Goal: Task Accomplishment & Management: Use online tool/utility

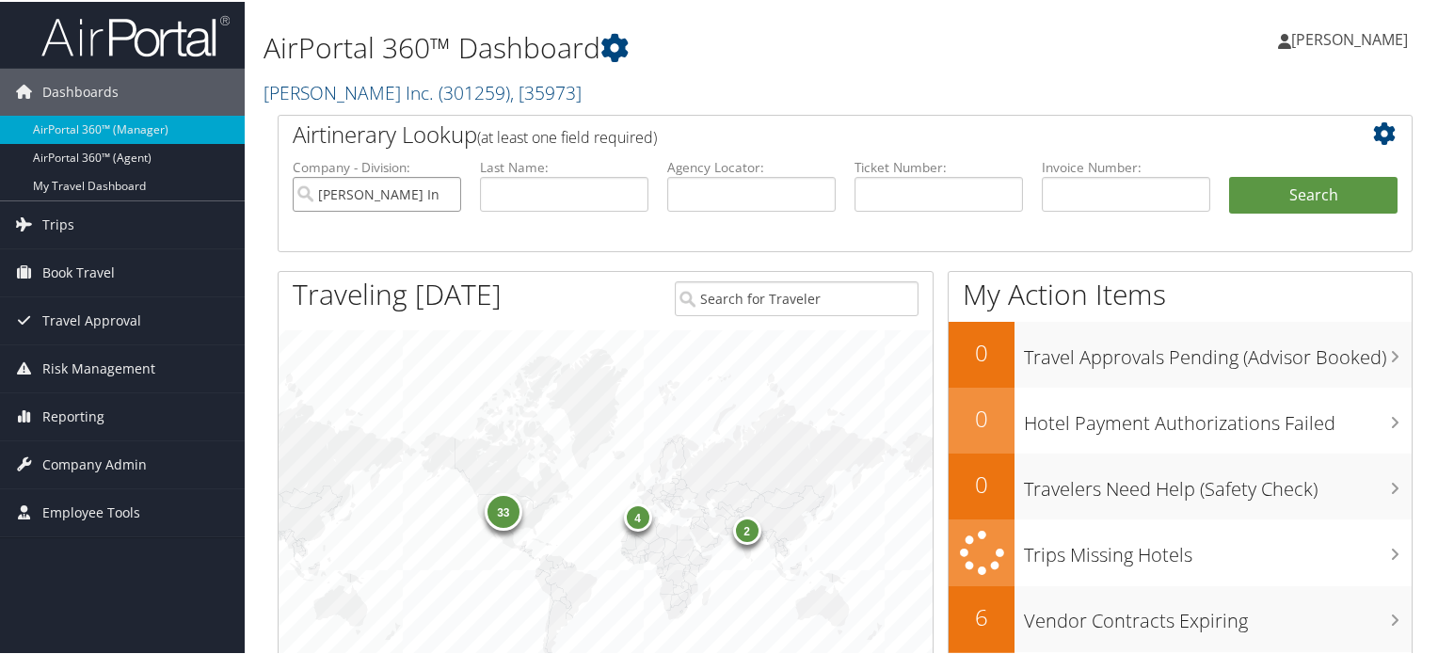
click at [441, 193] on input "[PERSON_NAME] Inc." at bounding box center [377, 192] width 168 height 35
click at [510, 86] on span ", [ 35973 ]" at bounding box center [546, 90] width 72 height 25
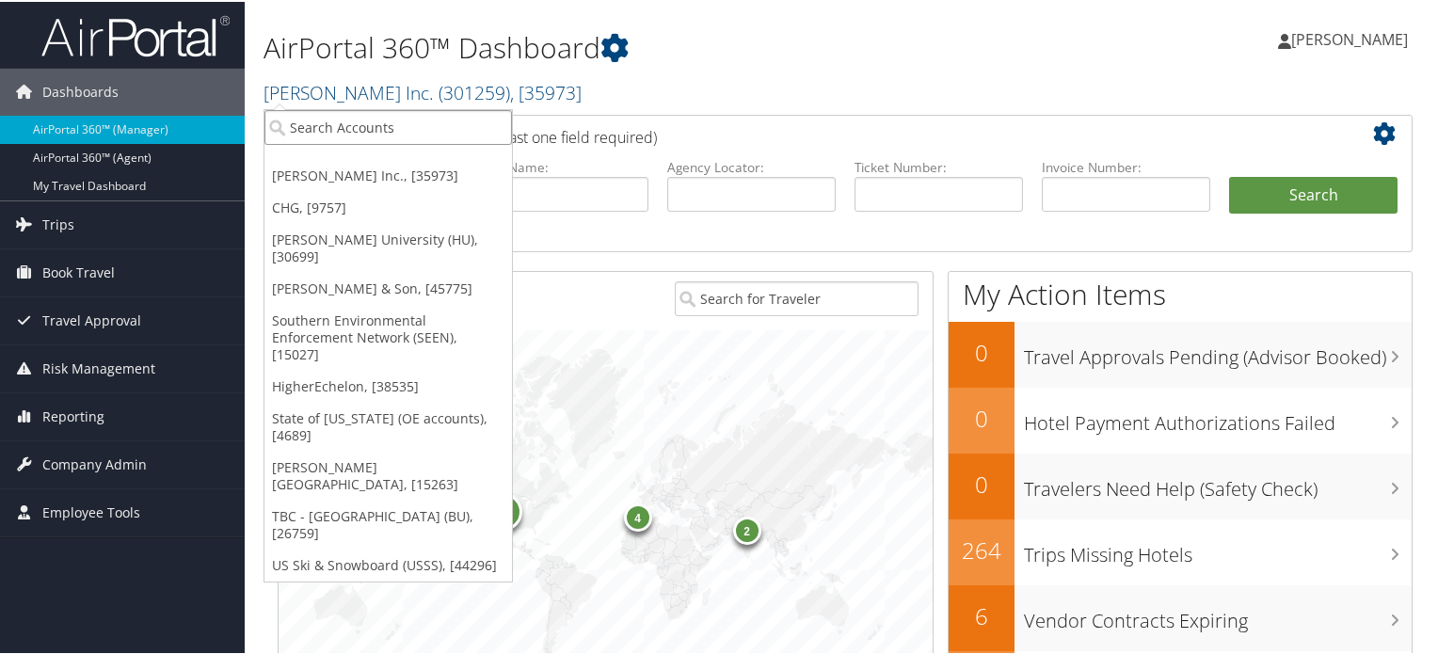
click at [429, 123] on input "search" at bounding box center [388, 125] width 248 height 35
type input "children"
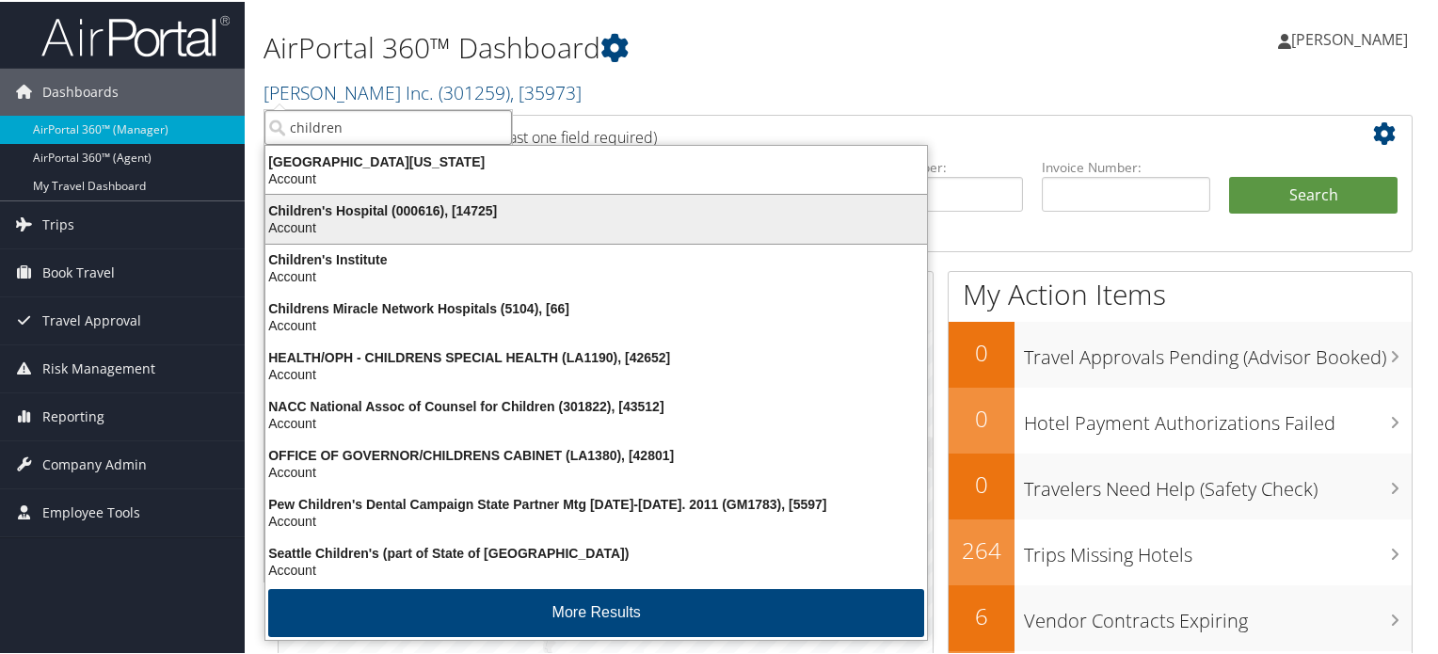
click at [395, 221] on div "Account" at bounding box center [596, 225] width 684 height 17
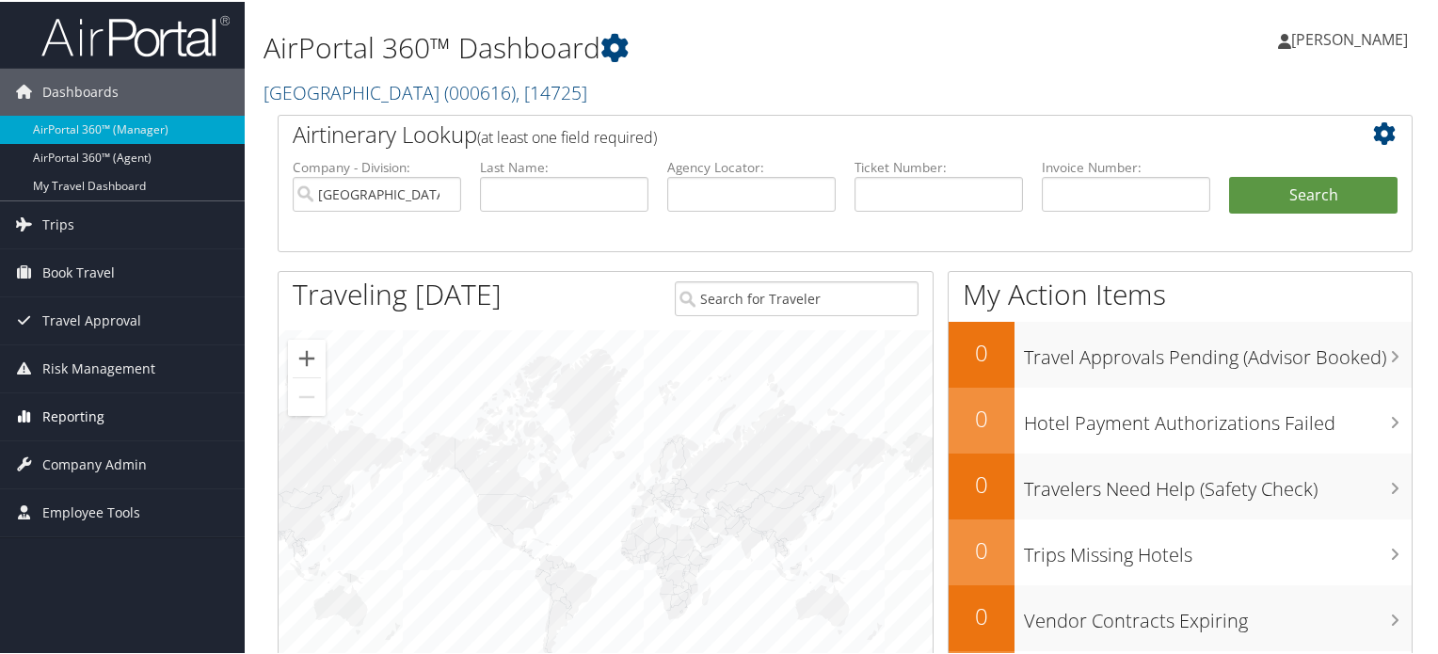
click at [91, 417] on span "Reporting" at bounding box center [73, 415] width 62 height 47
click at [105, 582] on span "Company Admin" at bounding box center [94, 575] width 104 height 47
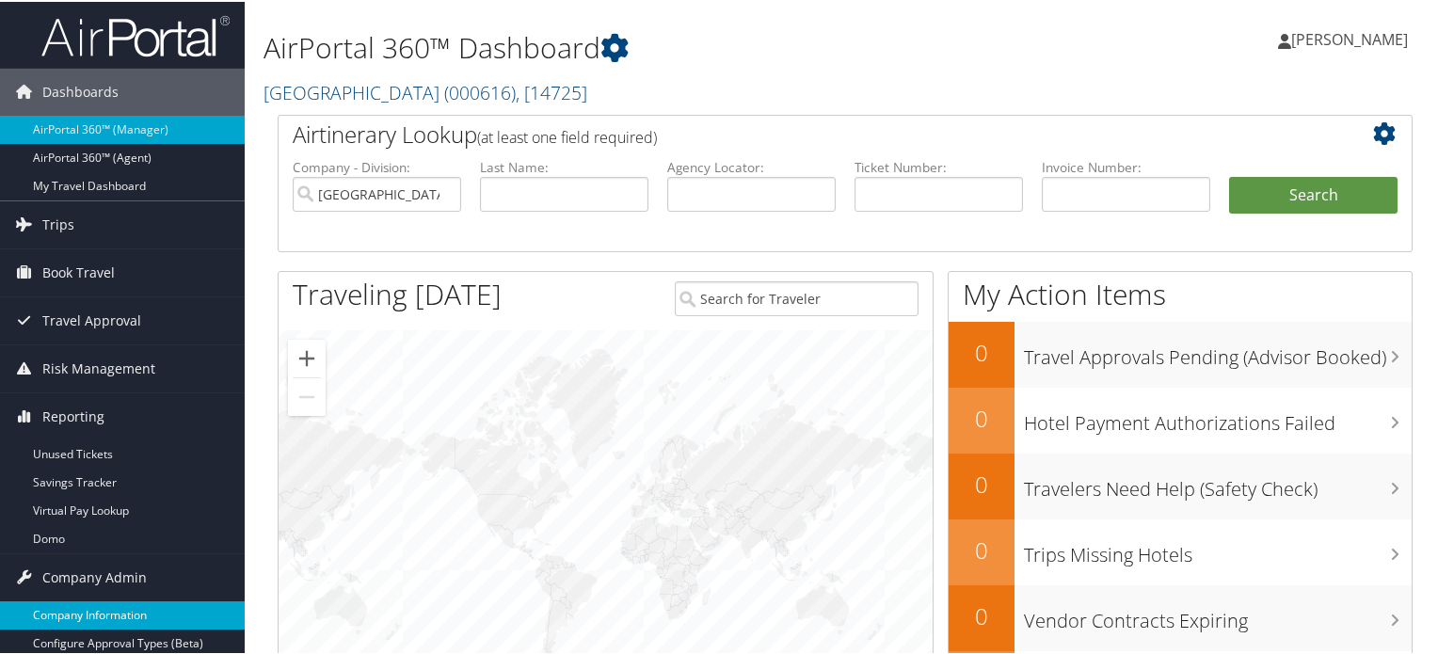
click at [121, 601] on link "Company Information" at bounding box center [122, 614] width 245 height 28
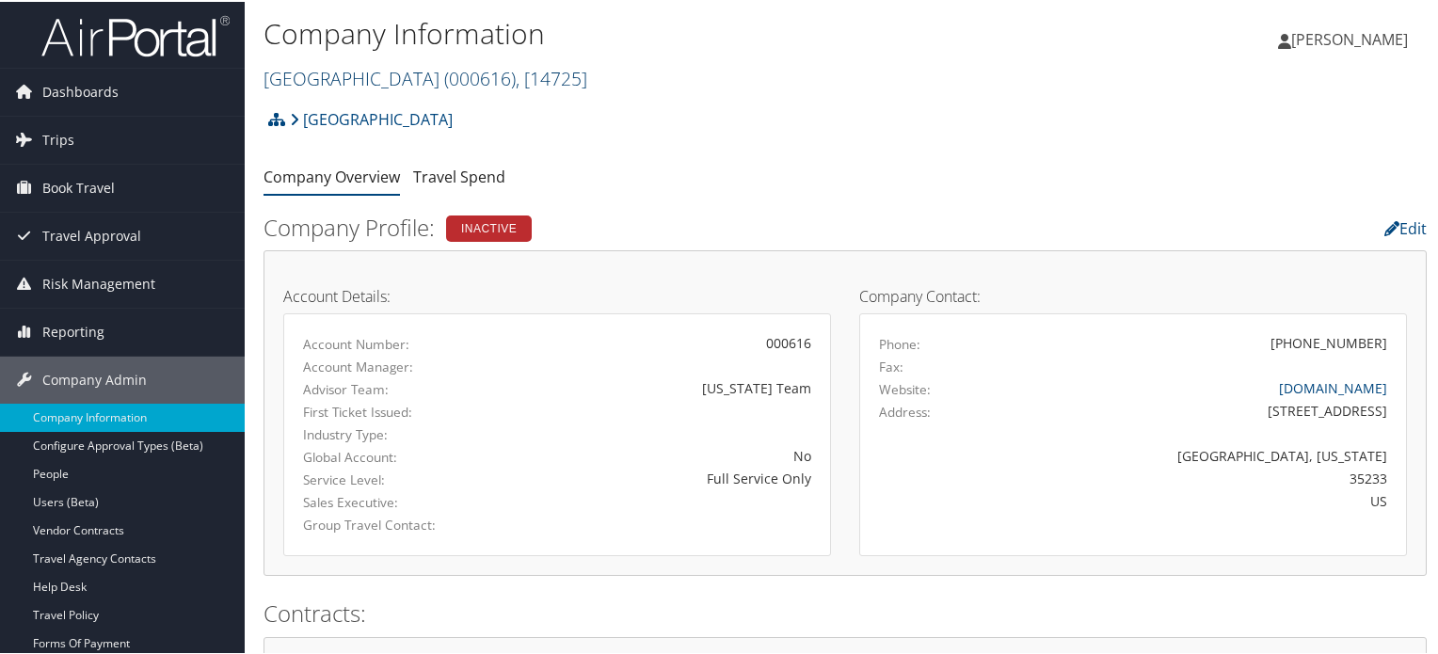
click at [491, 72] on span "( 000616 )" at bounding box center [480, 76] width 72 height 25
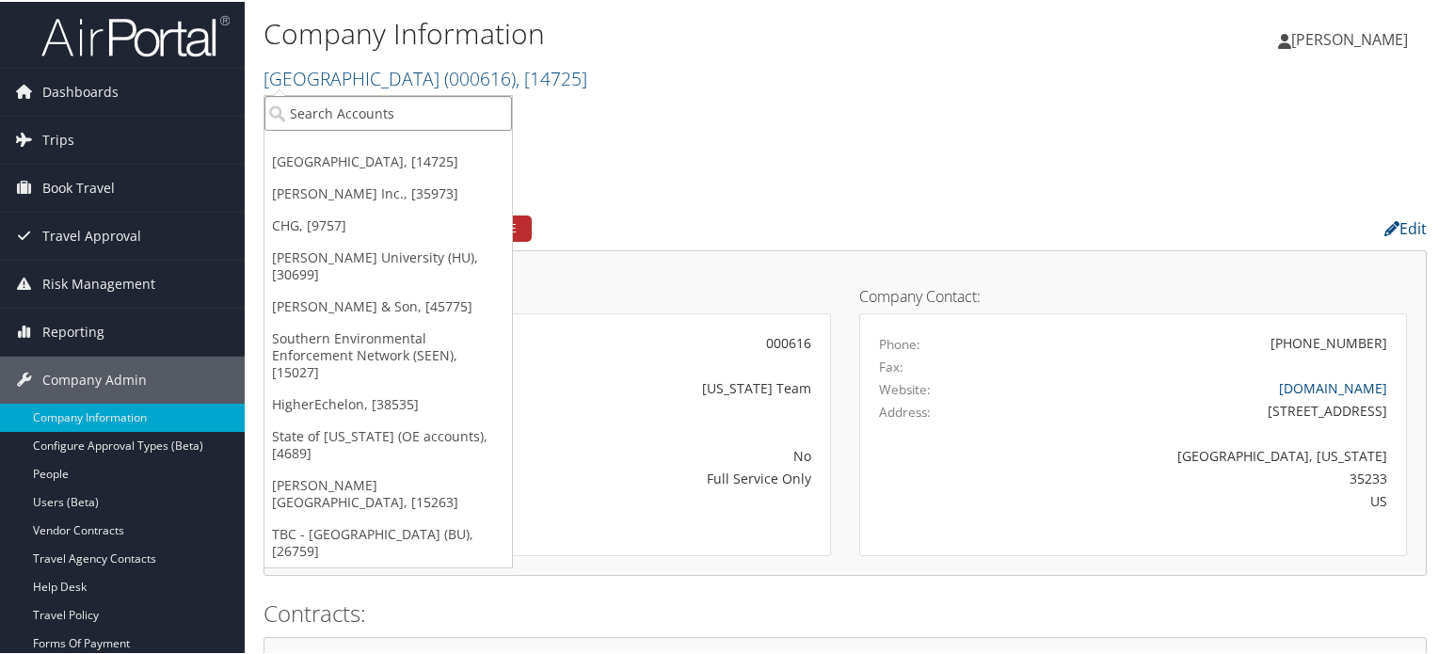
click at [440, 114] on input "search" at bounding box center [388, 111] width 248 height 35
paste input "CHILDRENS HOSPITAL"
type input "CHILDRENS HOSPITAL"
click at [607, 120] on div "Children's Hospital Account Structure Children's Hospital (000616) INACTIVE Cre…" at bounding box center [845, 124] width 1163 height 51
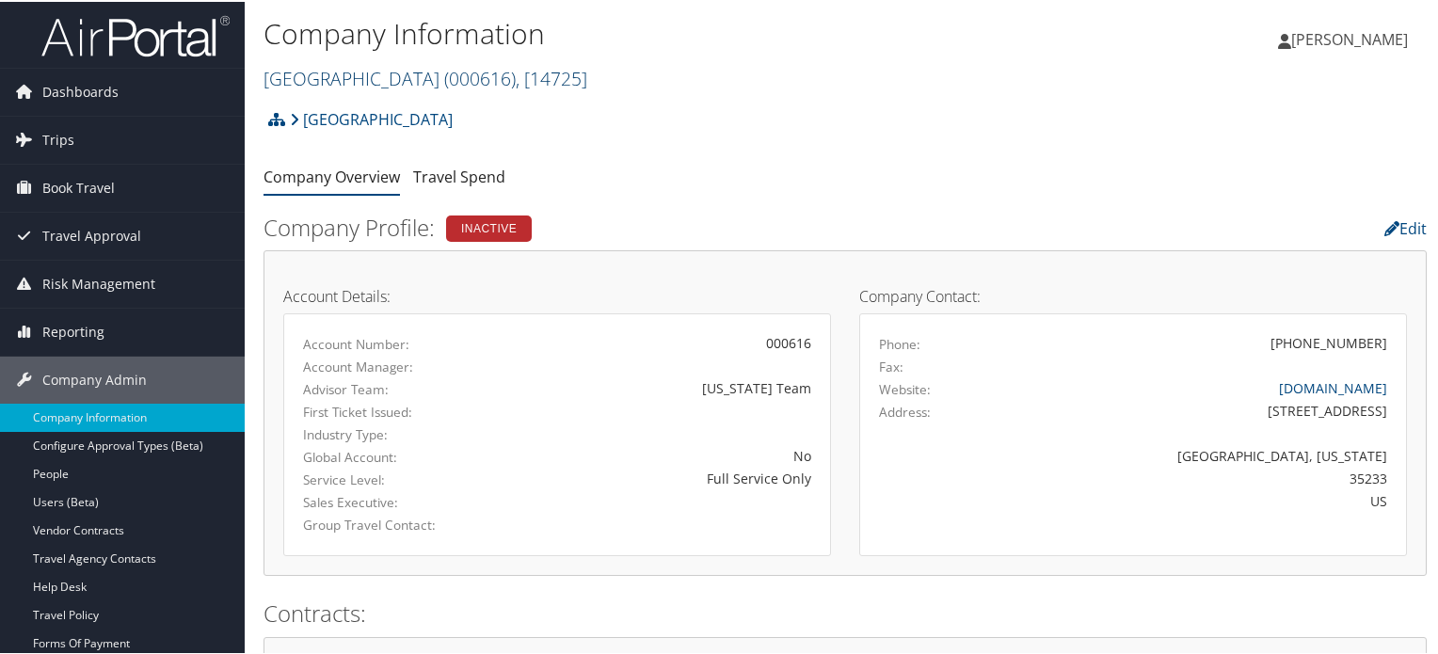
drag, startPoint x: 416, startPoint y: 48, endPoint x: 429, endPoint y: 79, distance: 33.7
click at [416, 48] on h1 "Company Information" at bounding box center [652, 32] width 776 height 40
click at [444, 79] on span "( 000616 )" at bounding box center [480, 76] width 72 height 25
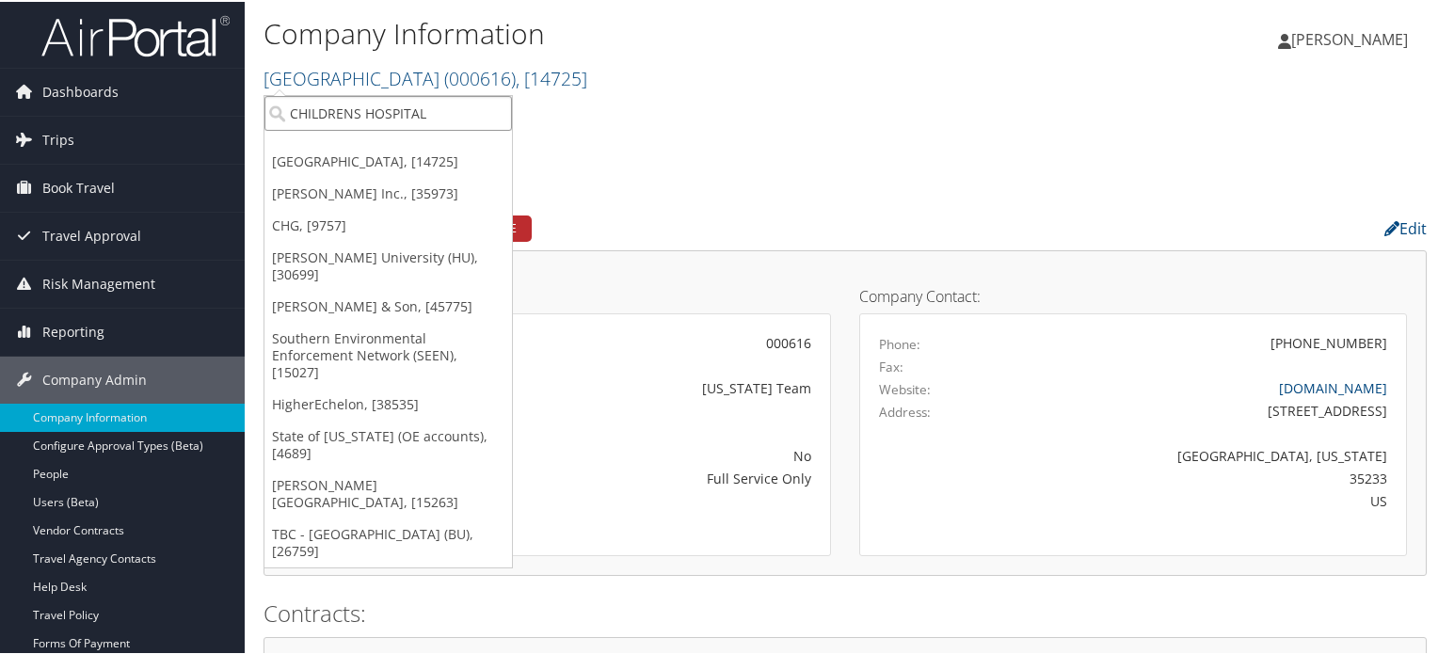
click at [394, 112] on input "CHILDRENS HOSPITAL" at bounding box center [388, 111] width 248 height 35
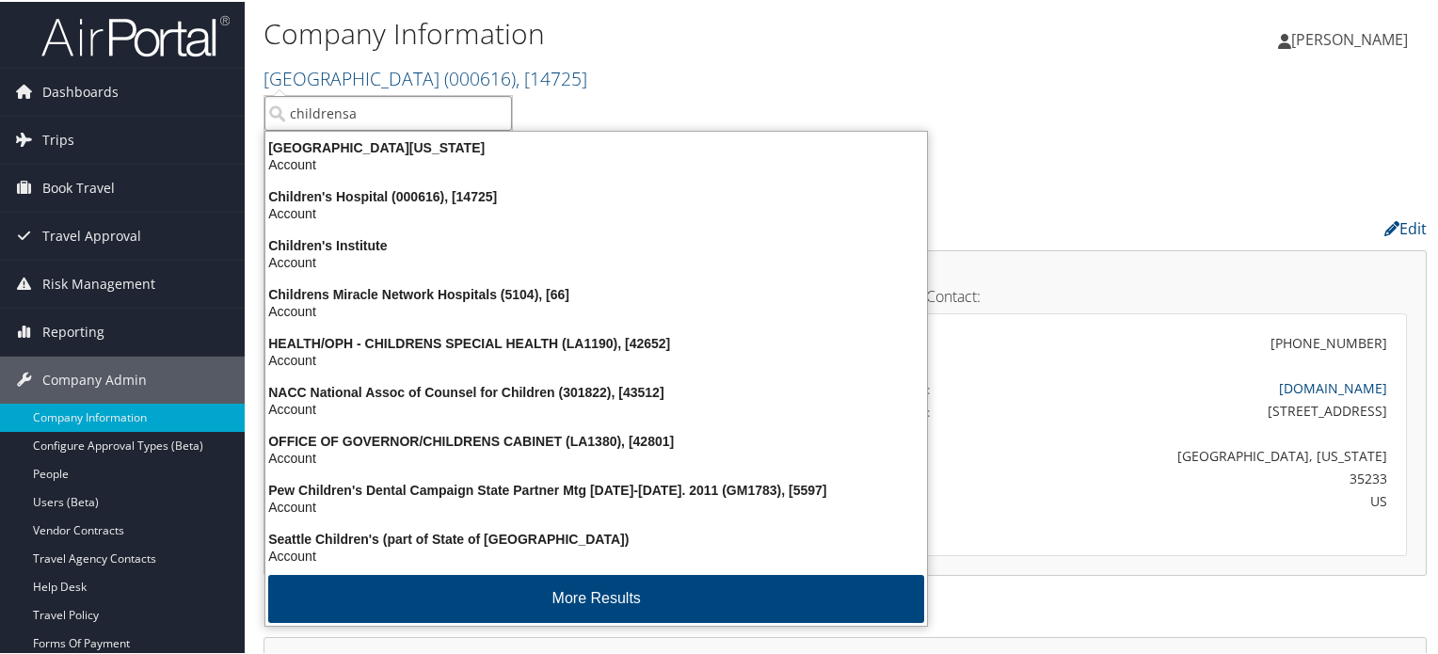
type input "childrensa"
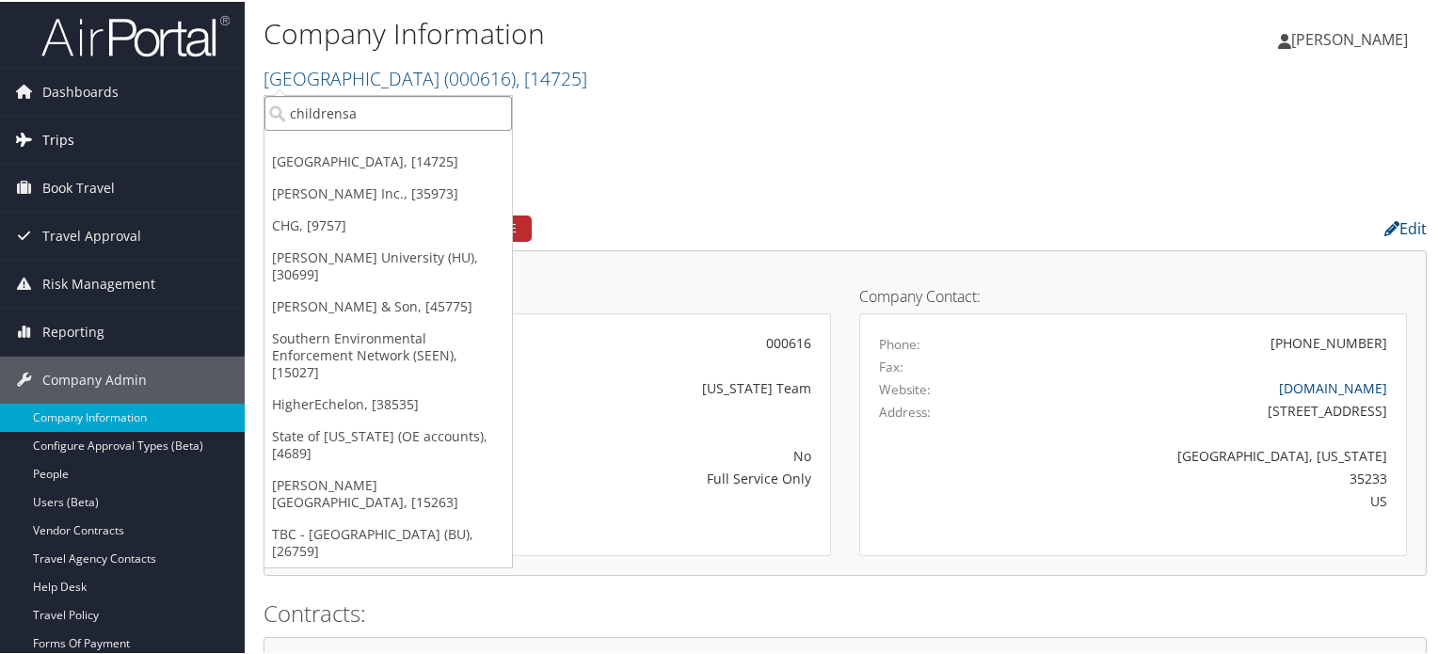
drag, startPoint x: 419, startPoint y: 108, endPoint x: 190, endPoint y: 136, distance: 230.4
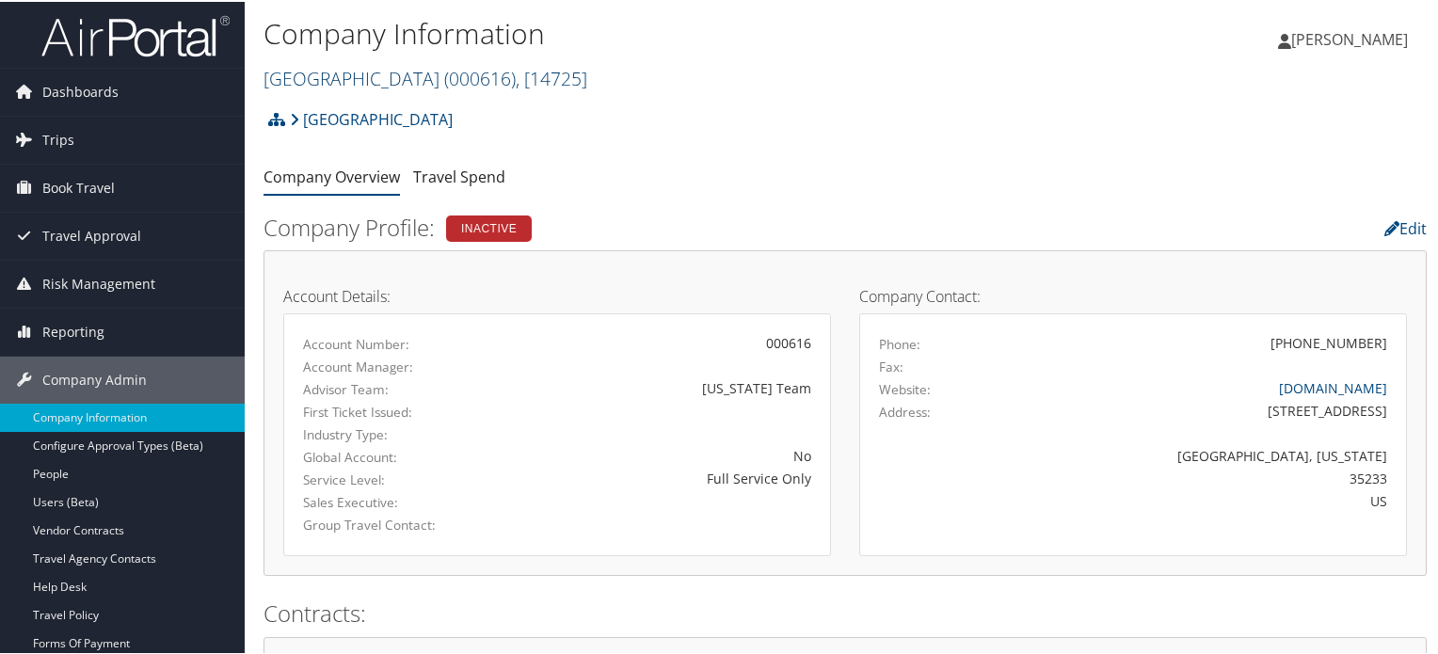
click at [445, 74] on span "( 000616 )" at bounding box center [480, 76] width 72 height 25
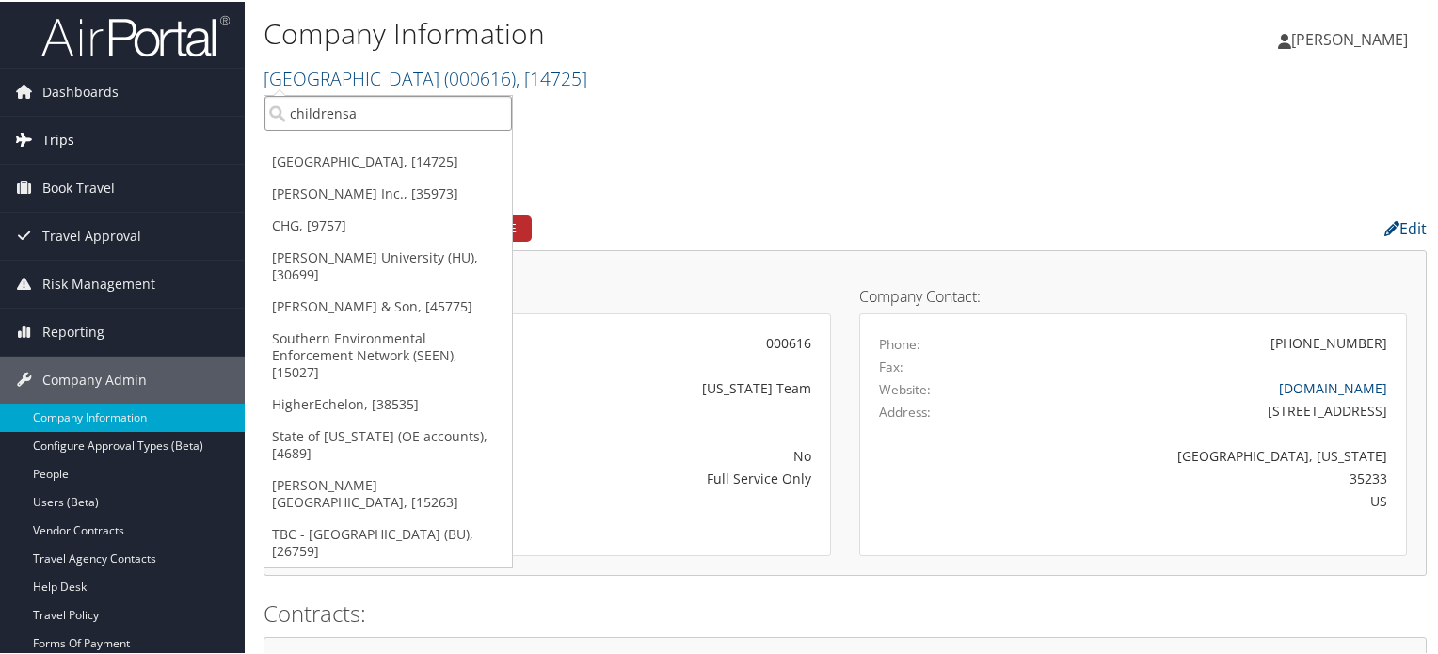
drag, startPoint x: 388, startPoint y: 103, endPoint x: 232, endPoint y: 131, distance: 157.8
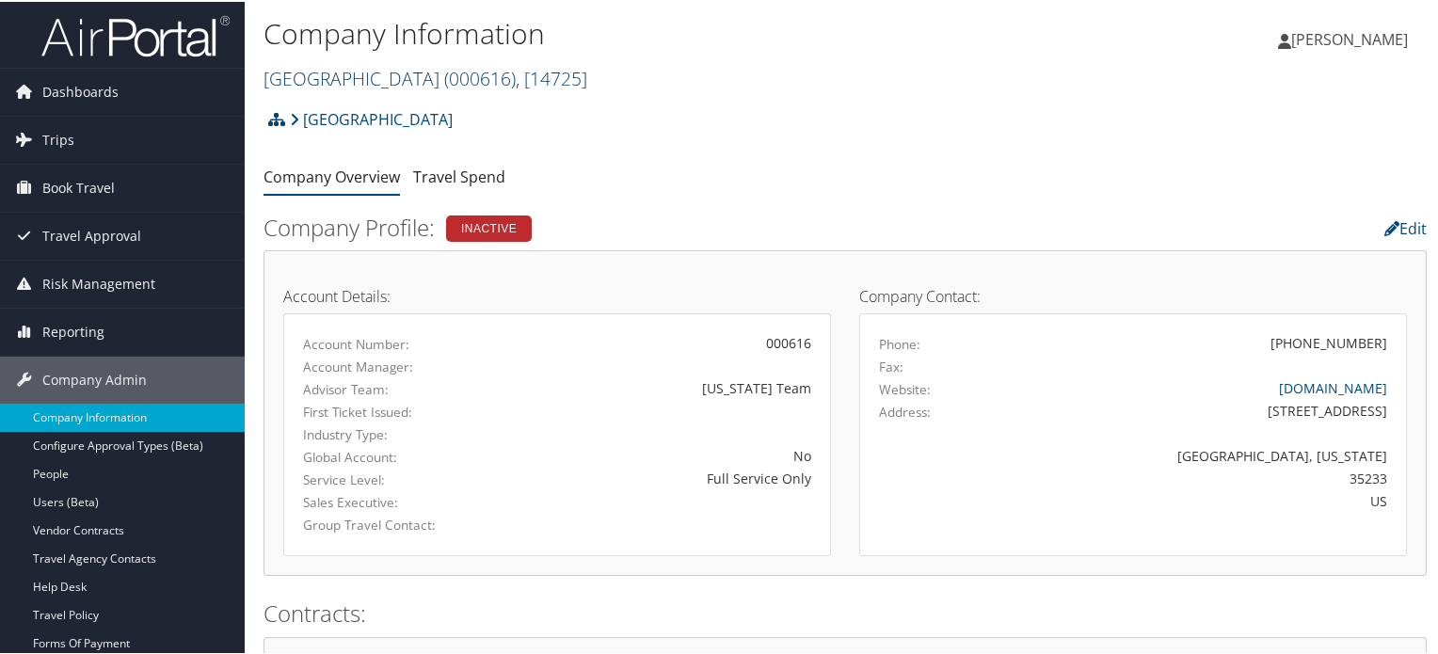
click at [384, 73] on link "Children's Hospital ( 000616 ) , [ 14725 ]" at bounding box center [426, 76] width 324 height 25
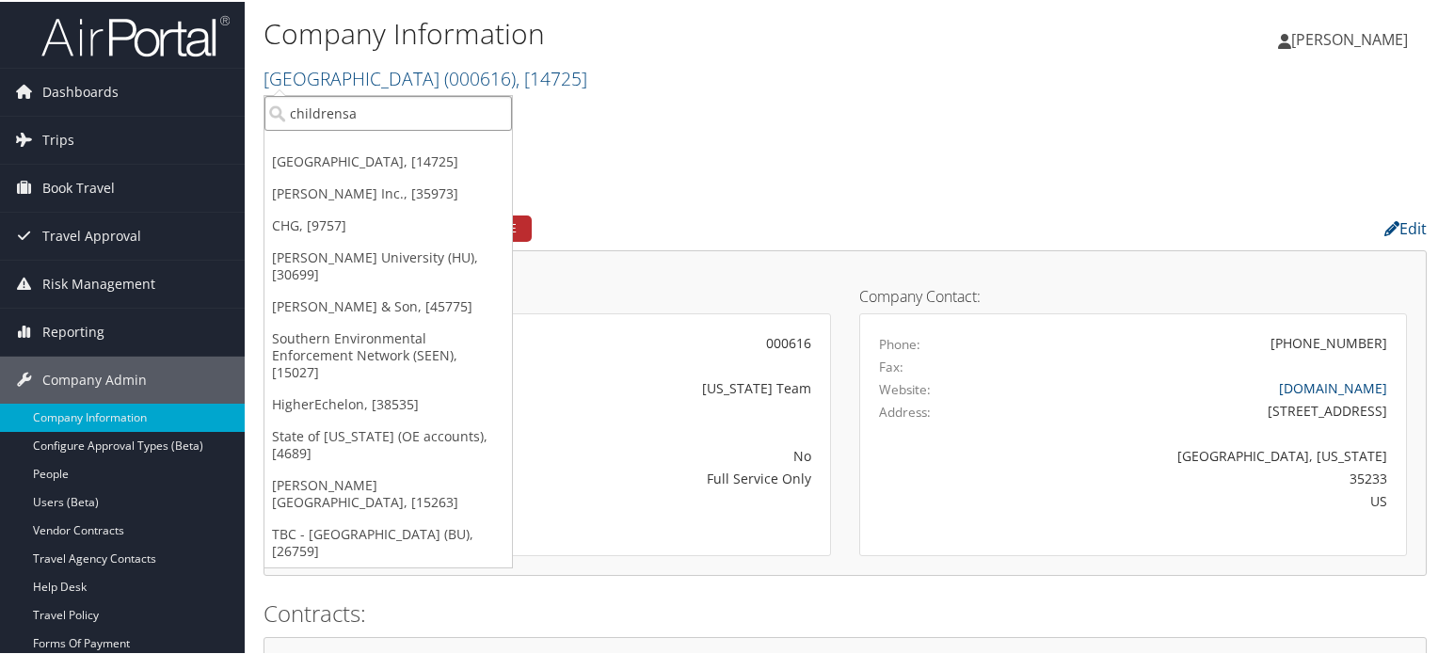
drag, startPoint x: 363, startPoint y: 109, endPoint x: 293, endPoint y: 115, distance: 70.8
click at [293, 115] on input "childrensa" at bounding box center [388, 111] width 248 height 35
paste input "301781"
type input "301781"
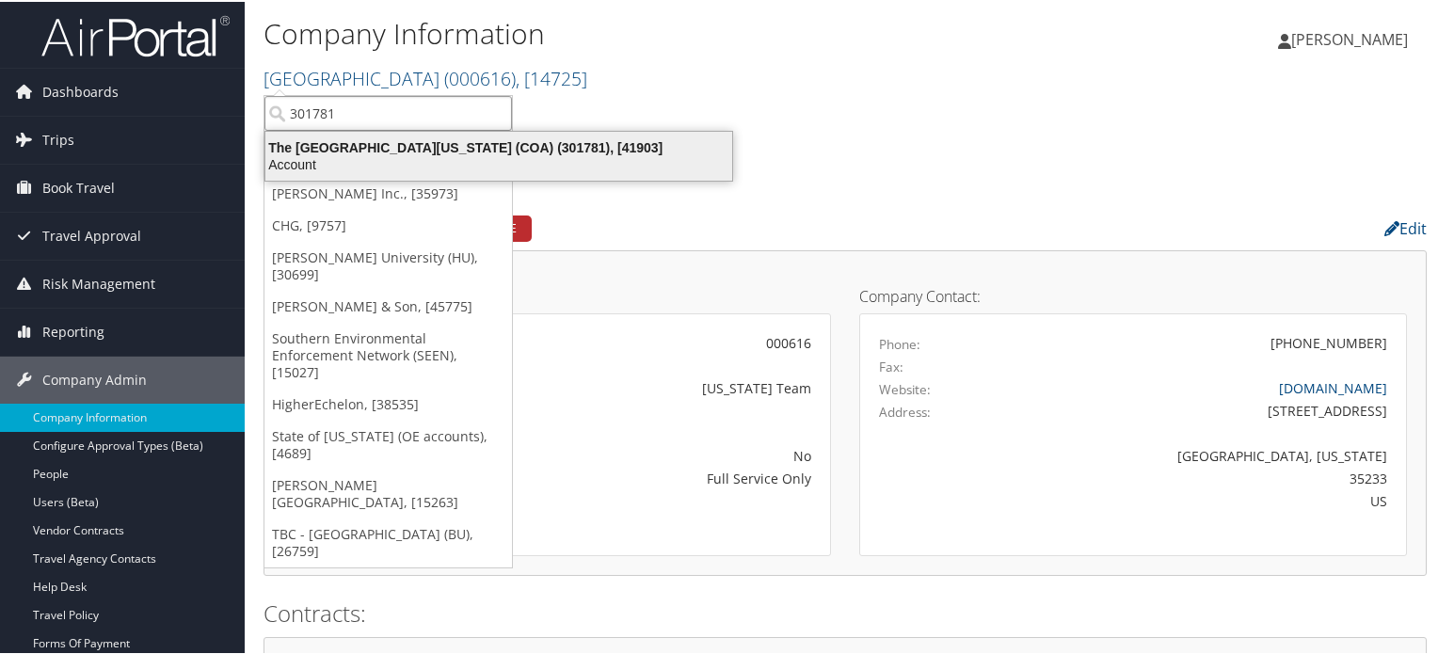
click at [385, 154] on div "Account" at bounding box center [498, 162] width 489 height 17
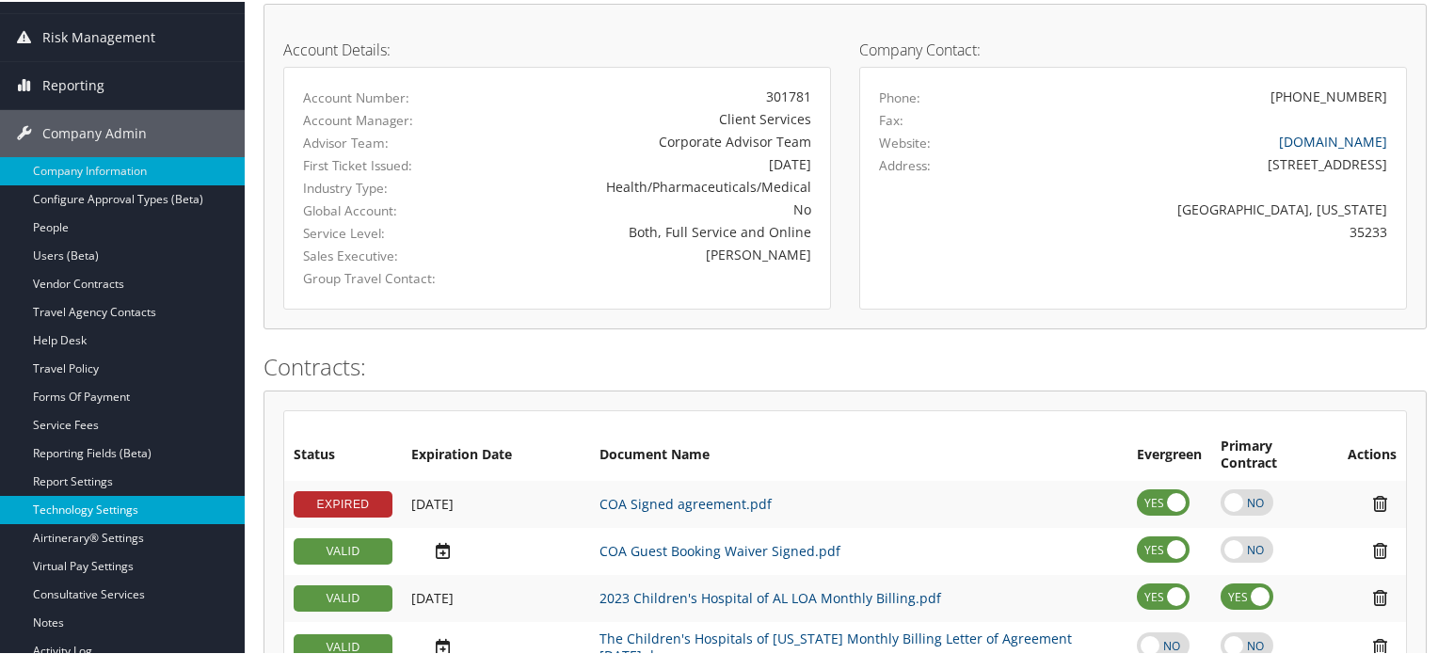
scroll to position [376, 0]
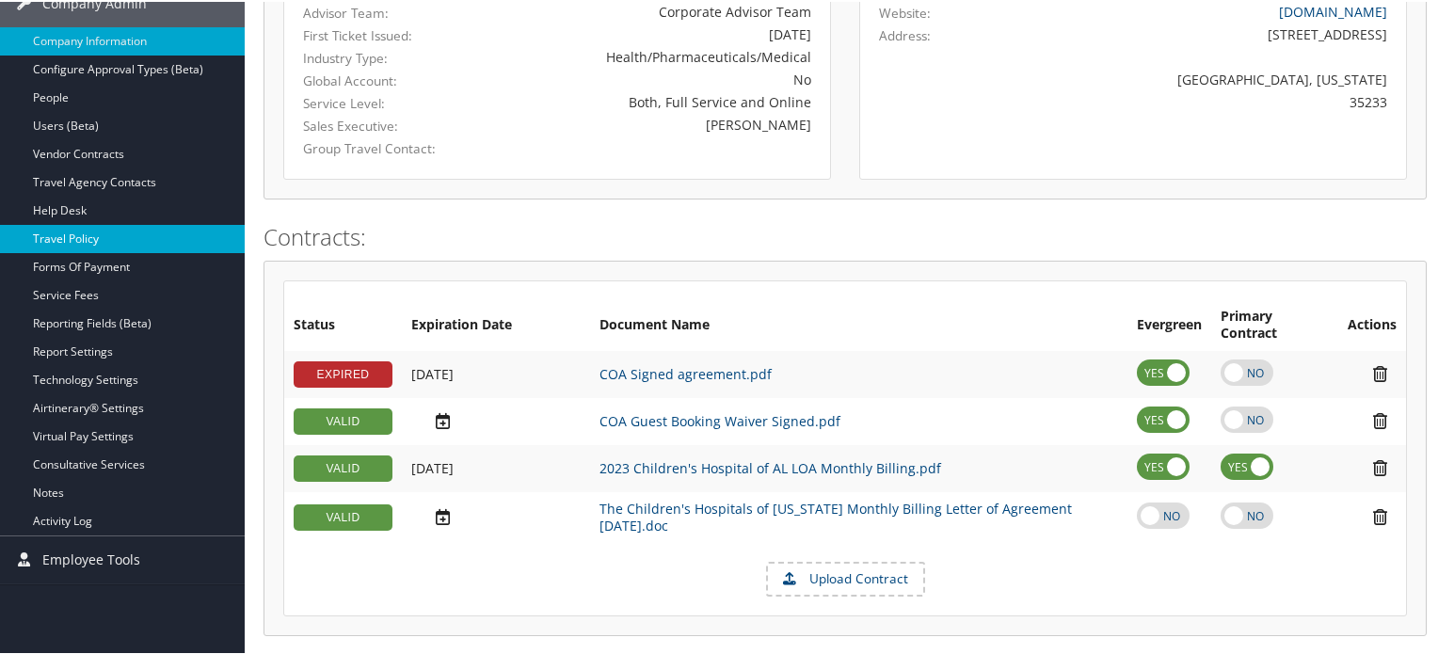
click at [94, 236] on link "Travel Policy" at bounding box center [122, 237] width 245 height 28
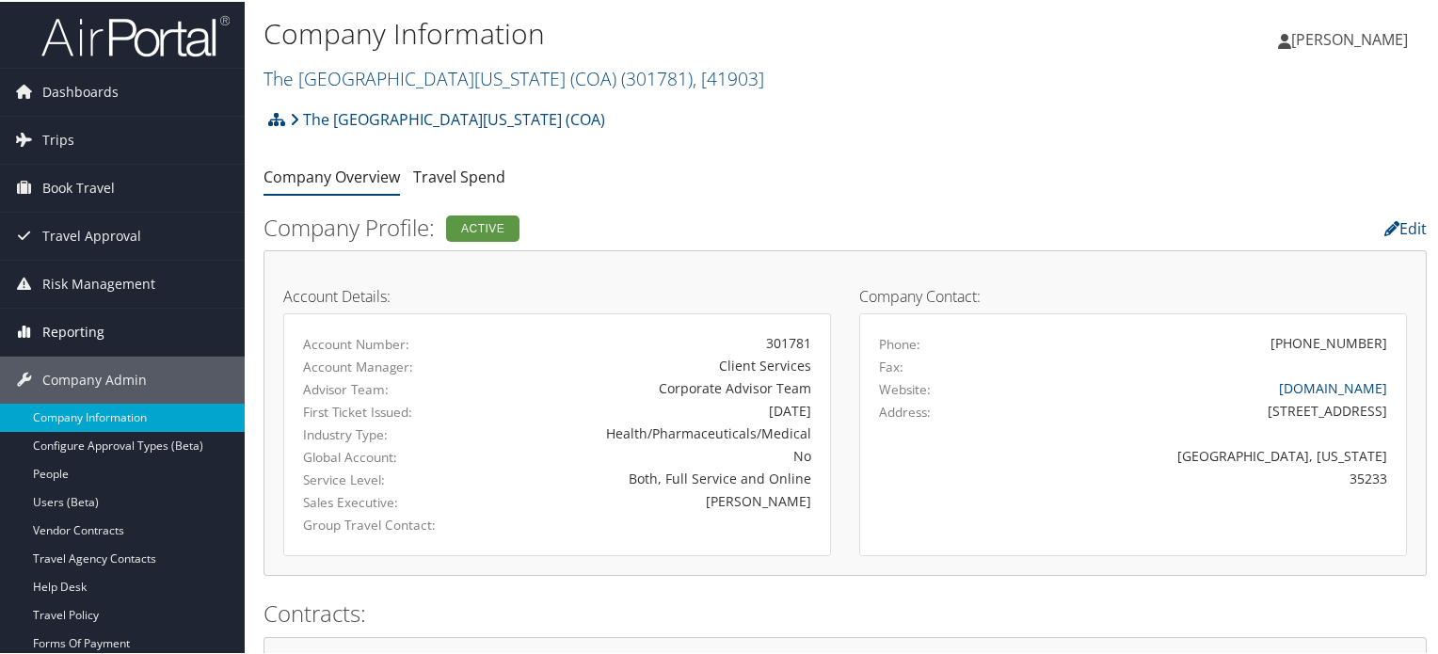
click at [110, 324] on link "Reporting" at bounding box center [122, 330] width 245 height 47
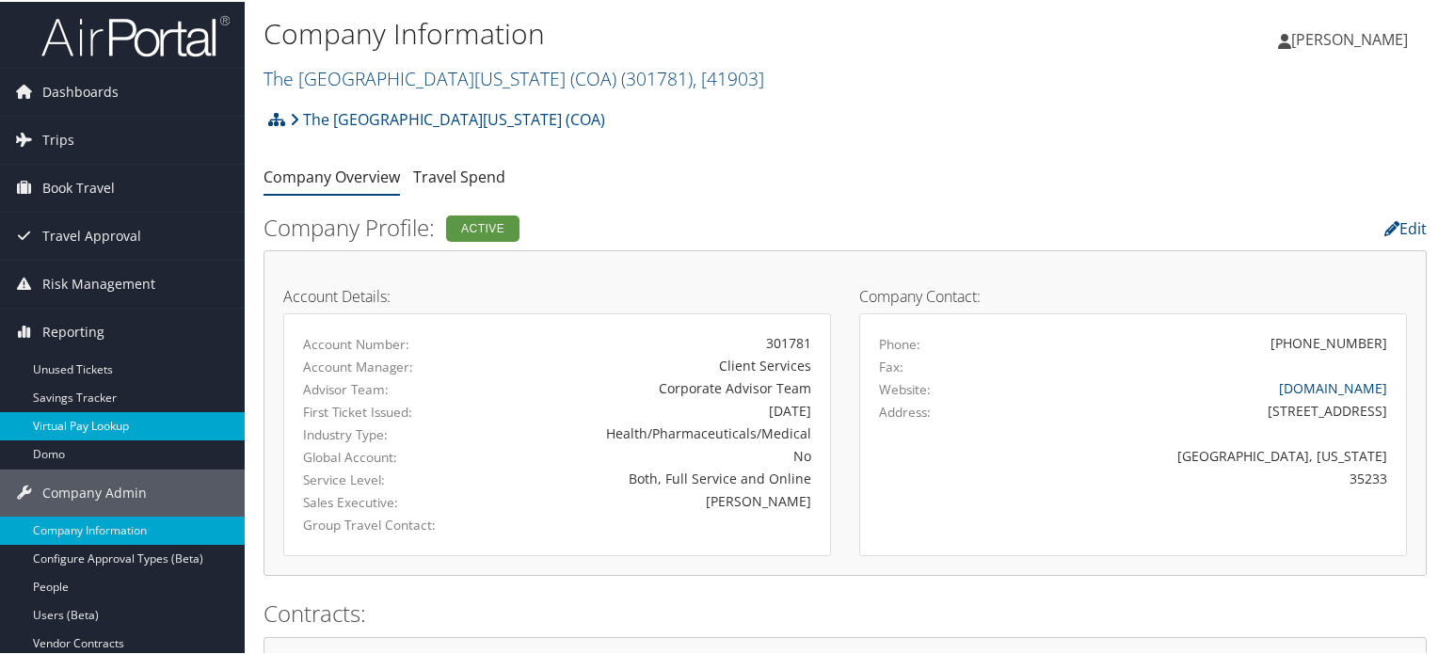
click at [104, 428] on link "Virtual Pay Lookup" at bounding box center [122, 424] width 245 height 28
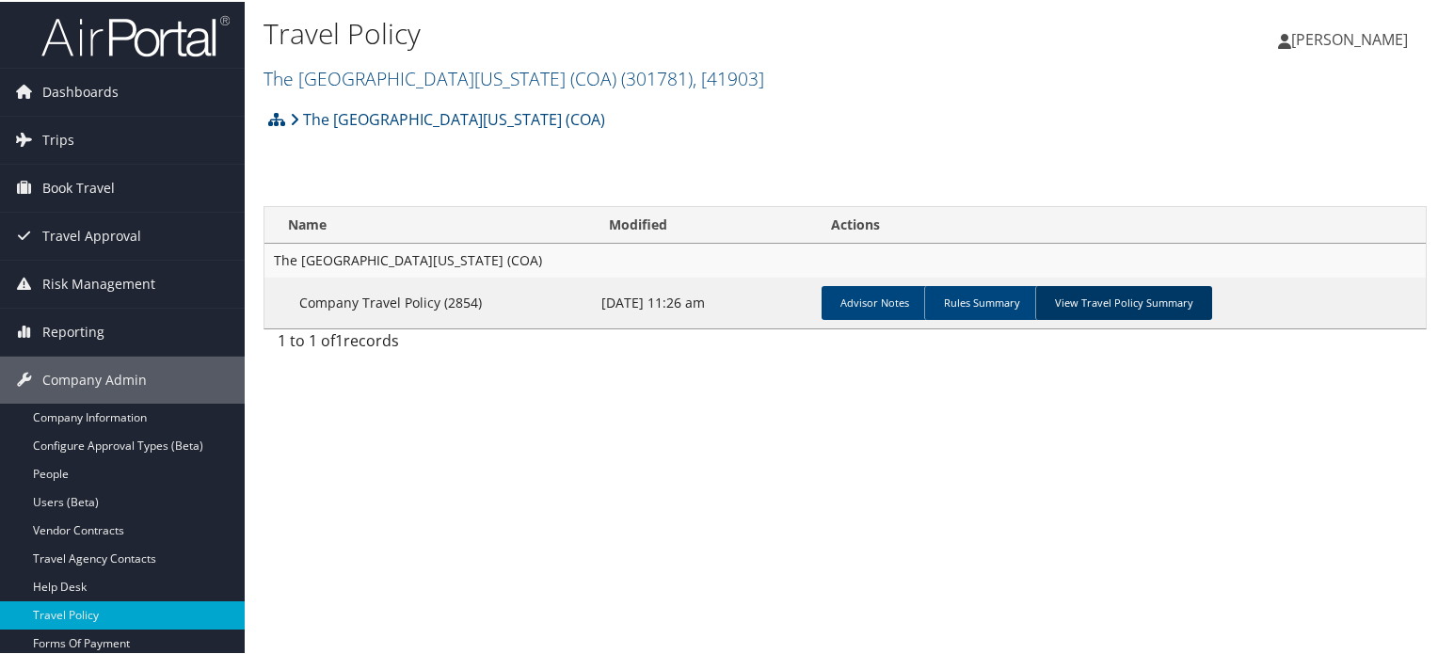
click at [1160, 295] on link "View Travel Policy Summary" at bounding box center [1123, 301] width 177 height 34
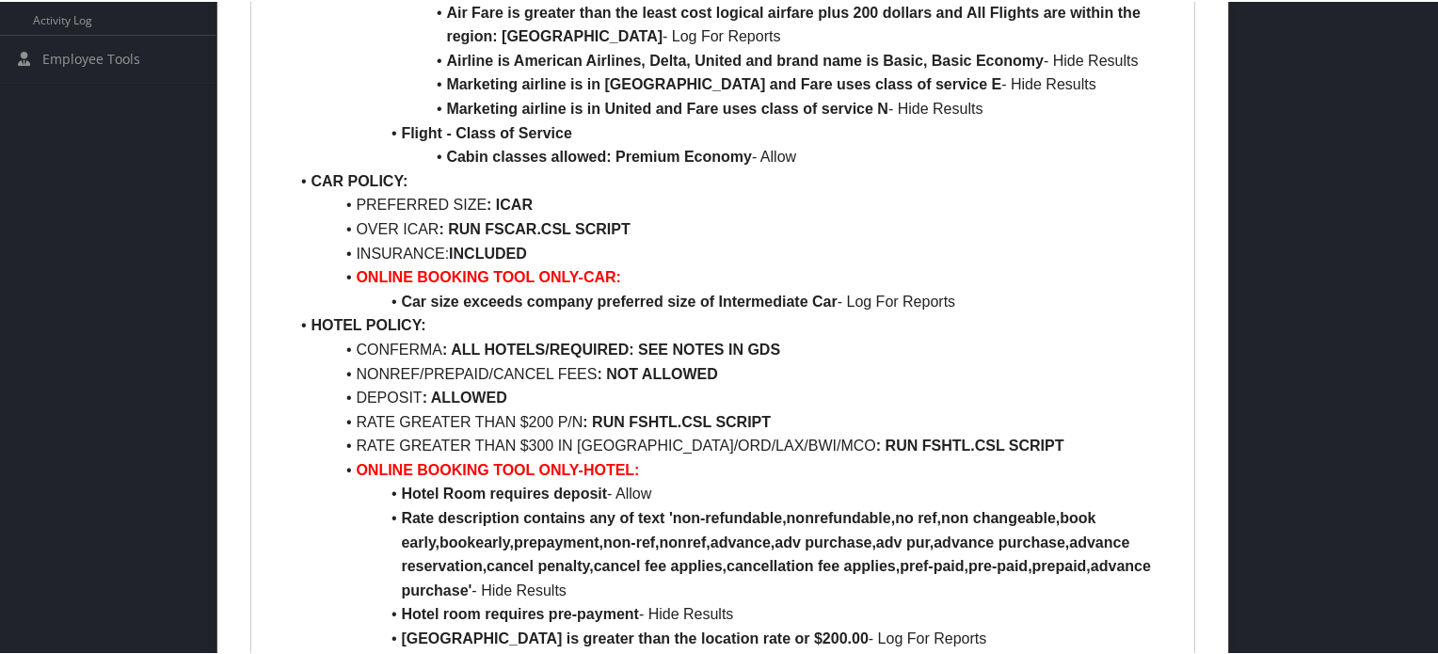
scroll to position [1035, 0]
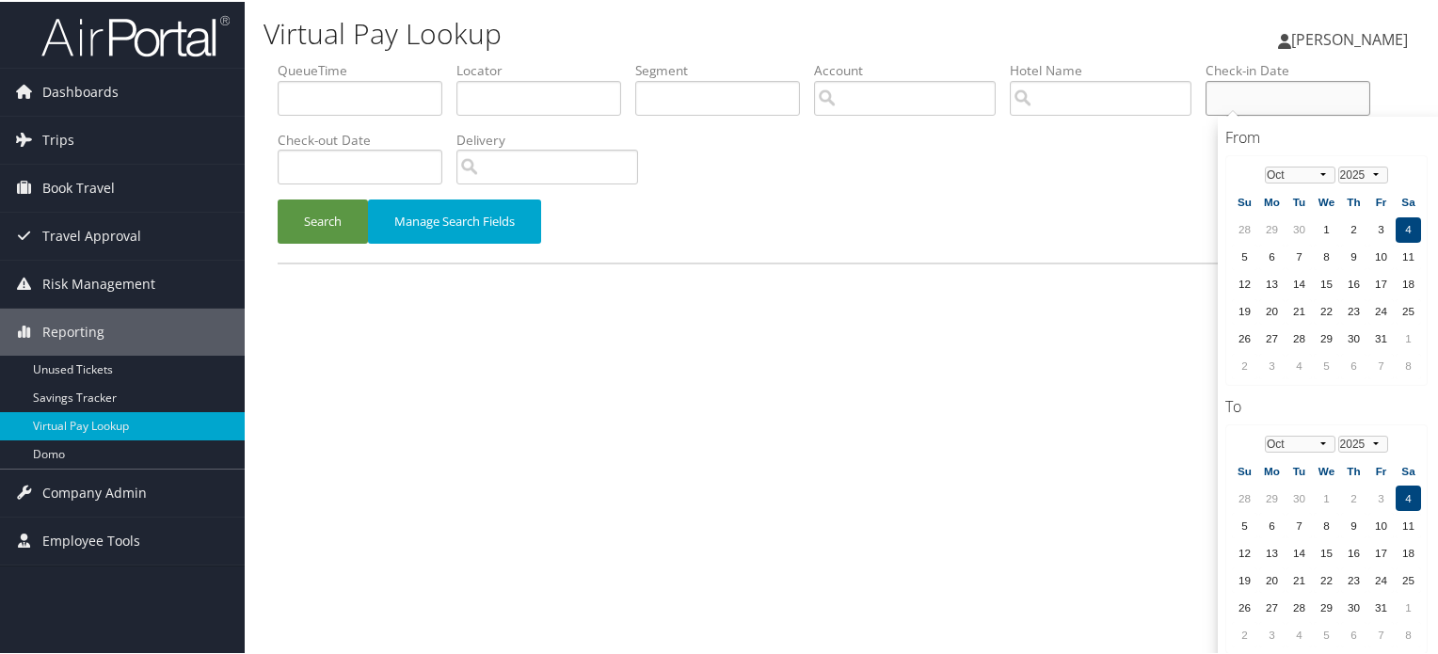
click at [1266, 89] on input "text" at bounding box center [1288, 96] width 165 height 35
click at [542, 104] on input "text" at bounding box center [538, 96] width 165 height 35
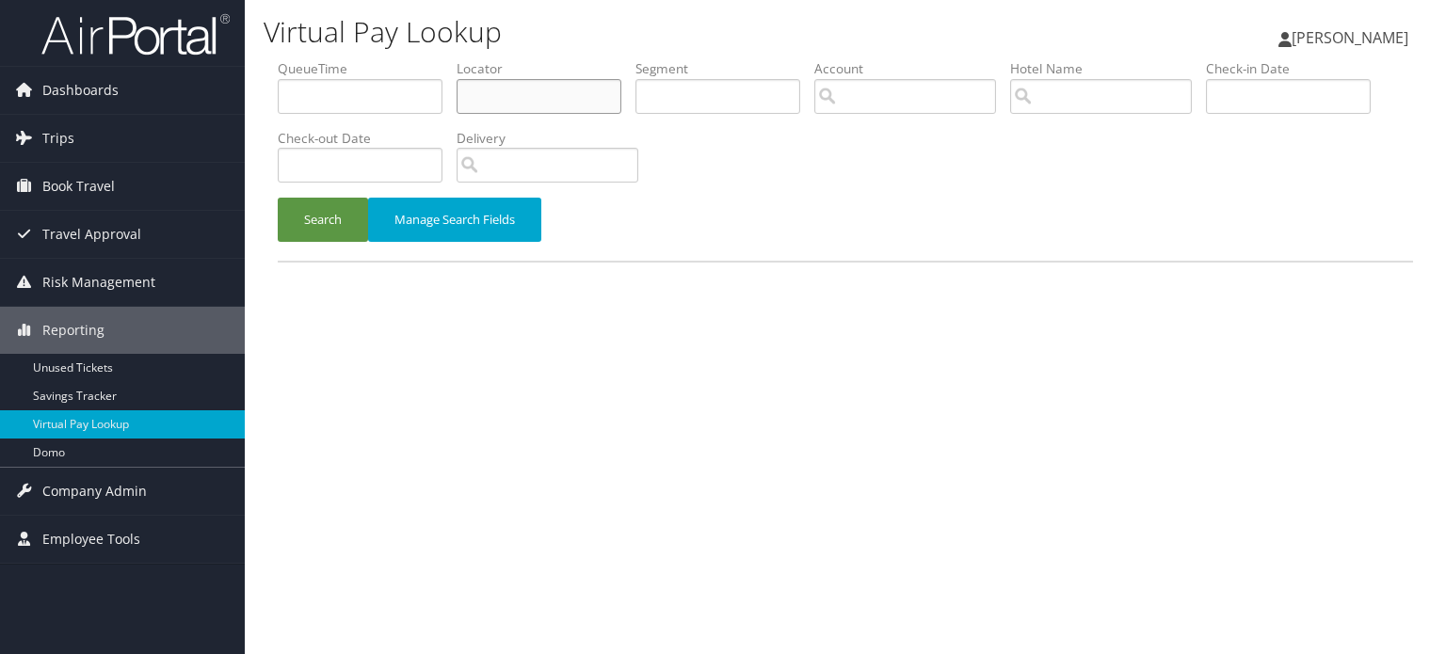
paste input "CVN948"
type input "CVN948"
click at [294, 239] on button "Search" at bounding box center [323, 220] width 90 height 44
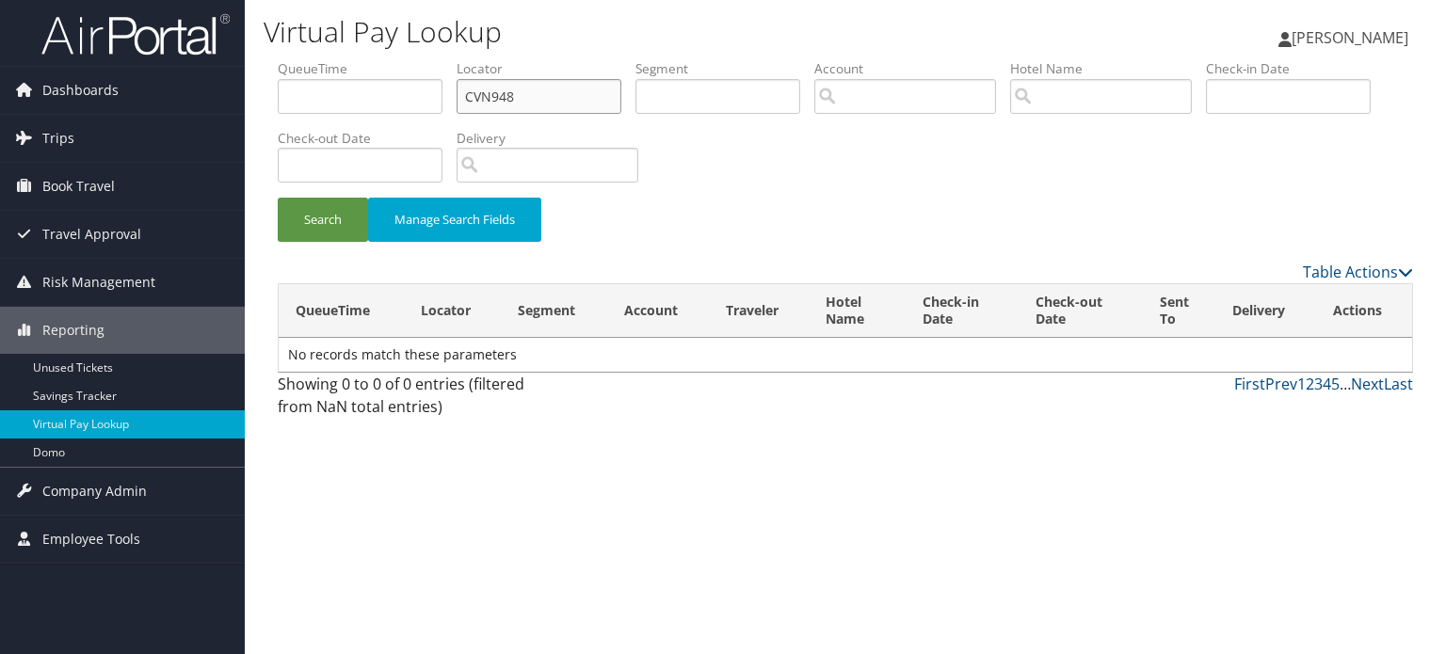
click at [521, 88] on input "CVN948" at bounding box center [538, 96] width 165 height 35
